Goal: Task Accomplishment & Management: Manage account settings

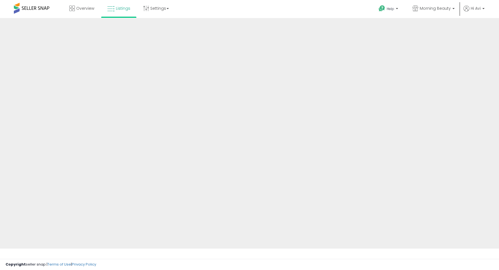
click at [38, 9] on span at bounding box center [32, 8] width 36 height 11
click at [120, 14] on link "Listings" at bounding box center [118, 8] width 31 height 17
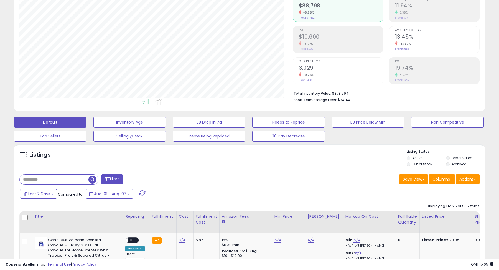
scroll to position [63, 0]
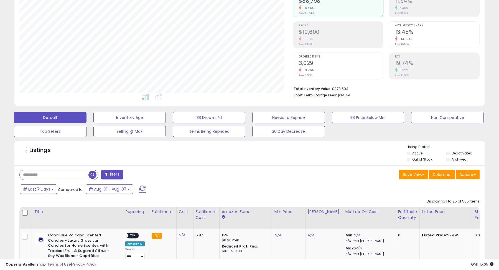
click at [221, 173] on div "Filters" at bounding box center [132, 174] width 234 height 11
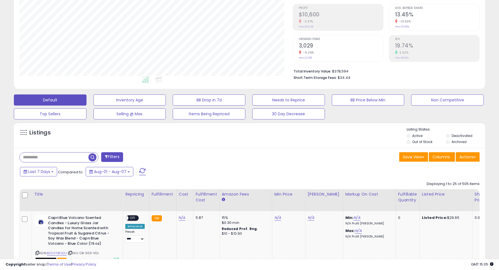
scroll to position [97, 0]
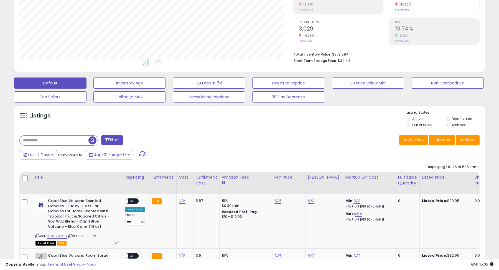
click at [420, 124] on label "Out of Stock" at bounding box center [423, 124] width 20 height 5
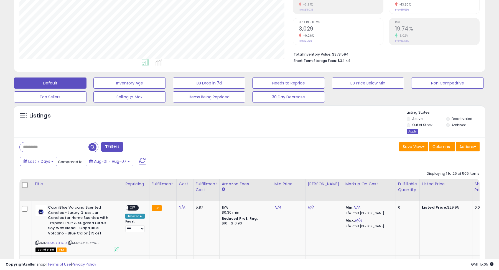
click at [413, 131] on div "Apply" at bounding box center [413, 131] width 12 height 5
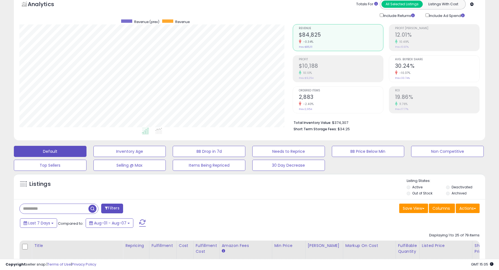
scroll to position [28, 0]
